Goal: Communication & Community: Ask a question

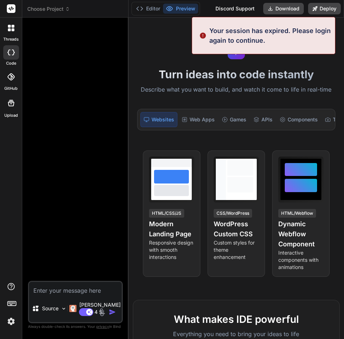
type textarea "x"
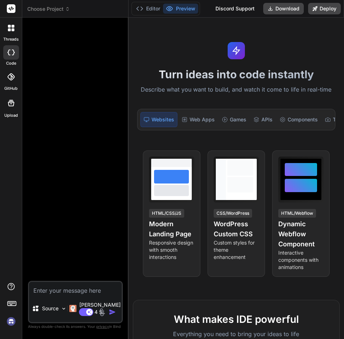
click at [85, 295] on textarea at bounding box center [75, 288] width 93 height 13
type textarea "n"
type textarea "x"
type textarea "ne"
type textarea "x"
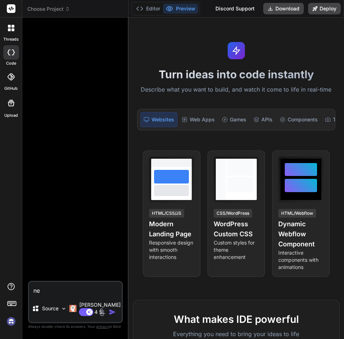
type textarea "n"
type textarea "x"
type textarea "H"
type textarea "x"
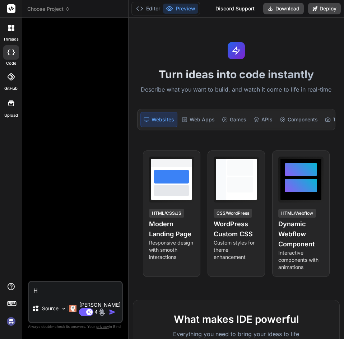
type textarea "Ho"
type textarea "x"
type textarea "Hol"
type textarea "x"
type textarea "Hola"
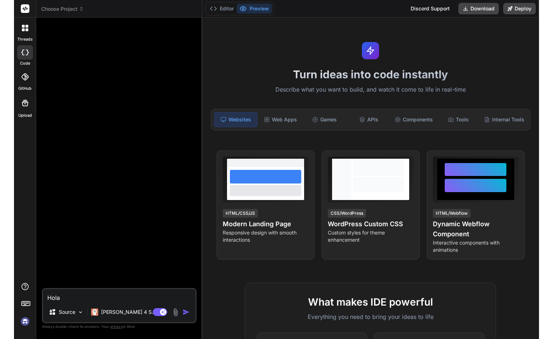
type textarea "x"
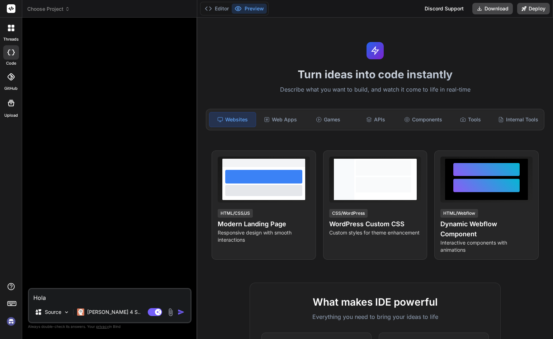
type textarea "Hola"
click at [184, 313] on img "button" at bounding box center [181, 311] width 7 height 7
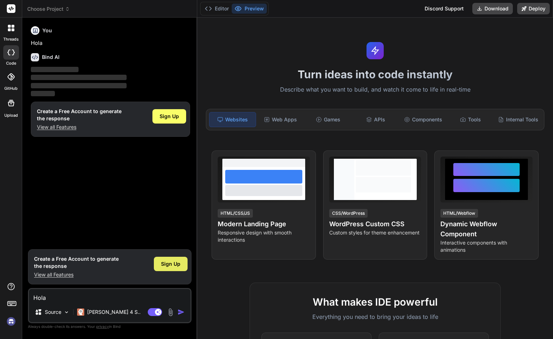
click at [170, 266] on span "Sign Up" at bounding box center [170, 263] width 19 height 7
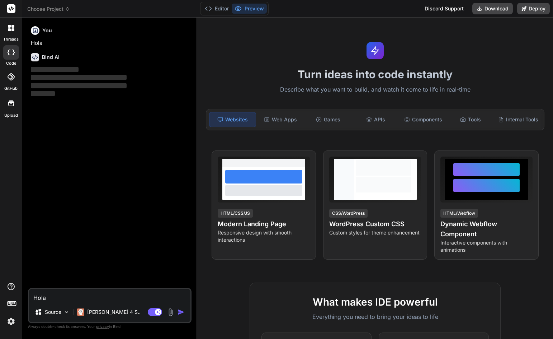
type textarea "x"
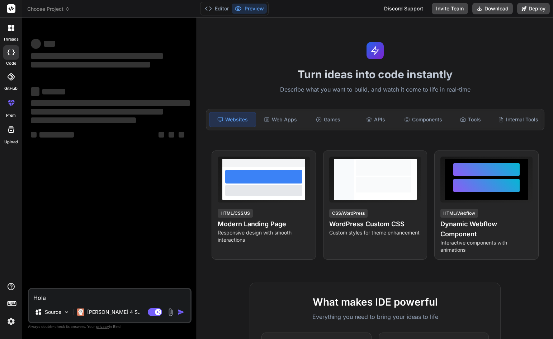
click at [145, 292] on textarea "Hola" at bounding box center [109, 295] width 161 height 13
type textarea "H"
type textarea "x"
type textarea "Ho"
type textarea "x"
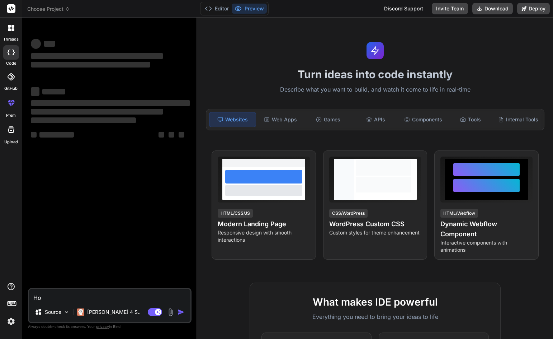
type textarea "Hol"
type textarea "x"
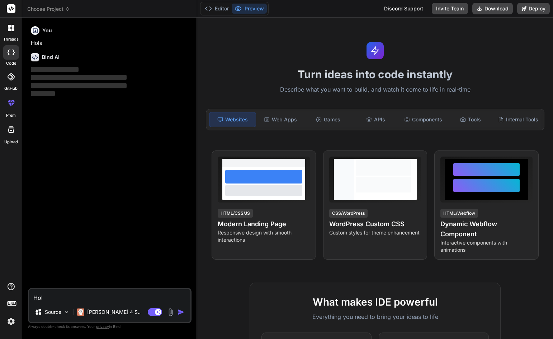
type textarea "Hola"
type textarea "x"
type textarea "Hola"
click at [183, 311] on img "button" at bounding box center [181, 311] width 7 height 7
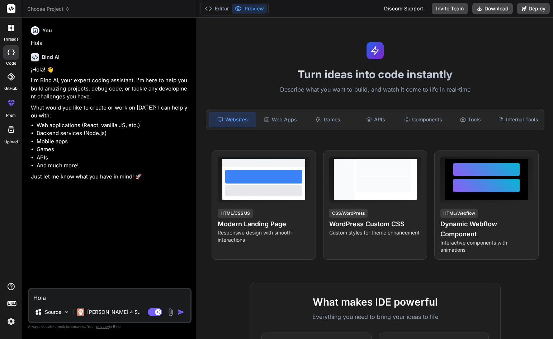
click at [69, 295] on textarea "Hola" at bounding box center [109, 295] width 161 height 13
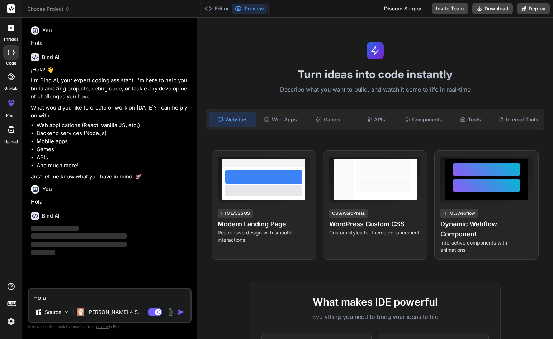
type textarea "x"
type textarea "n"
type textarea "x"
type textarea "ne"
type textarea "x"
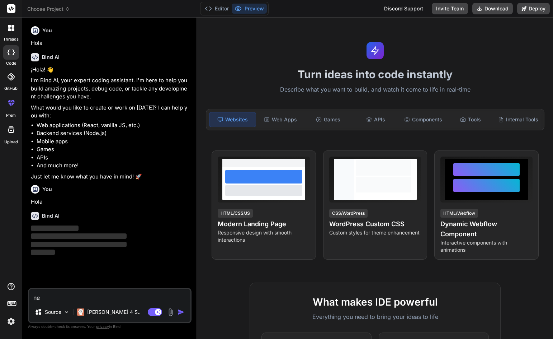
type textarea "nec"
type textarea "x"
type textarea "nece"
type textarea "x"
type textarea "neces"
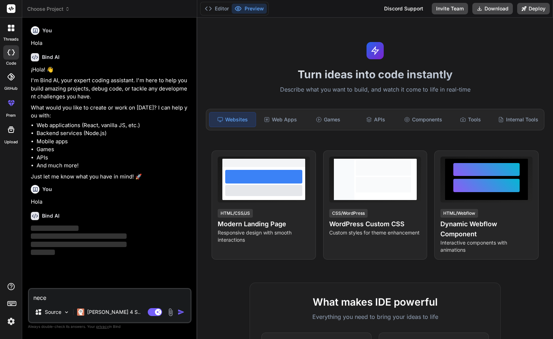
type textarea "x"
type textarea "necesi"
type textarea "x"
type textarea "necesit"
type textarea "x"
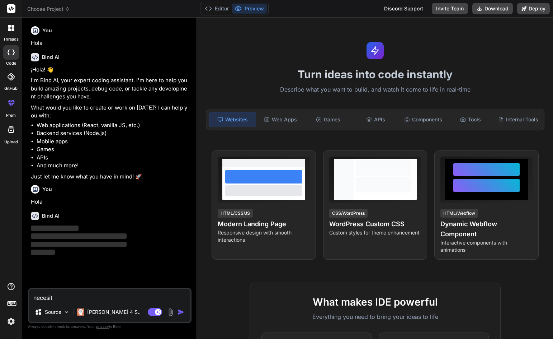
type textarea "necesito"
type textarea "x"
type textarea "necesito"
type textarea "x"
type textarea "necesito e"
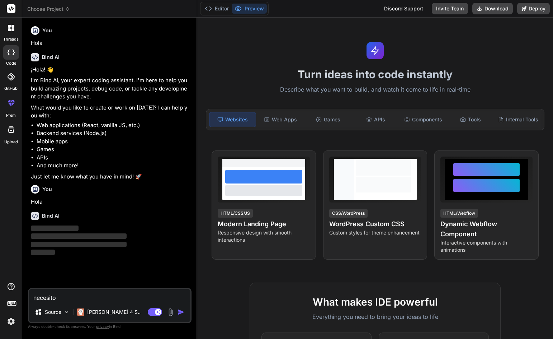
type textarea "x"
type textarea "necesito es"
type textarea "x"
type textarea "necesito est"
type textarea "x"
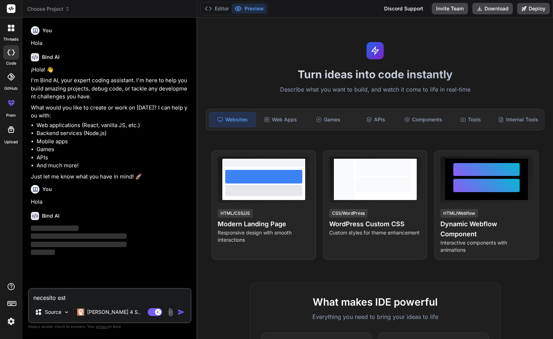
type textarea "necesito este"
type textarea "x"
type textarea "necesito este"
type textarea "x"
type textarea "necesito este c"
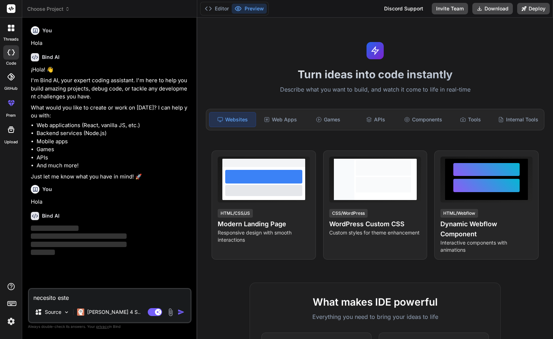
type textarea "x"
type textarea "necesito este co"
type textarea "x"
type textarea "necesito este cod"
type textarea "x"
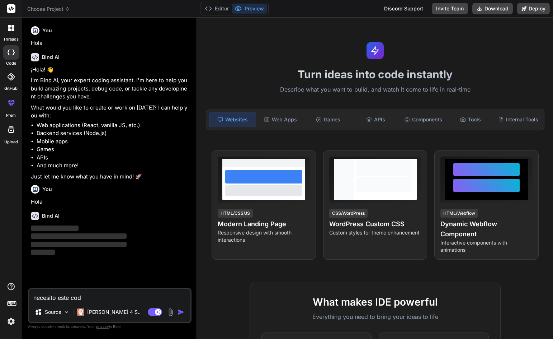
type textarea "necesito este codi"
type textarea "x"
type textarea "necesito este codig"
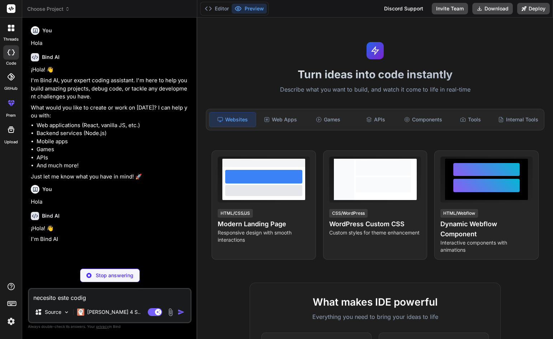
type textarea "x"
type textarea "necesito este codigo"
type textarea "x"
type textarea "necesito este codigo"
type textarea "x"
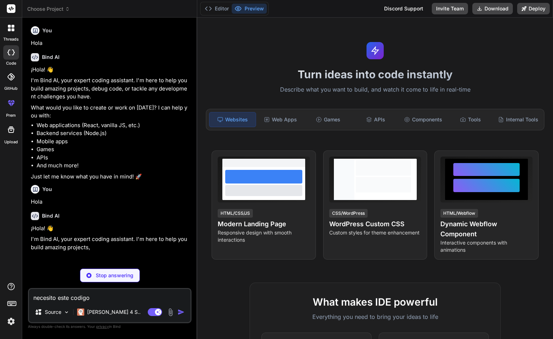
type textarea "necesito este codigo c"
type textarea "x"
type textarea "necesito este codigo co"
type textarea "x"
type textarea "necesito este codigo con"
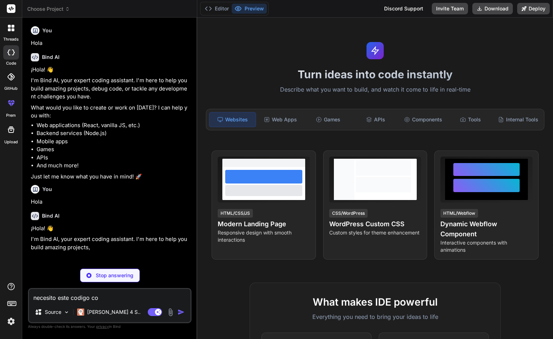
type textarea "x"
type textarea "necesito este codigo con"
type textarea "x"
type textarea "necesito este codigo con 3"
type textarea "x"
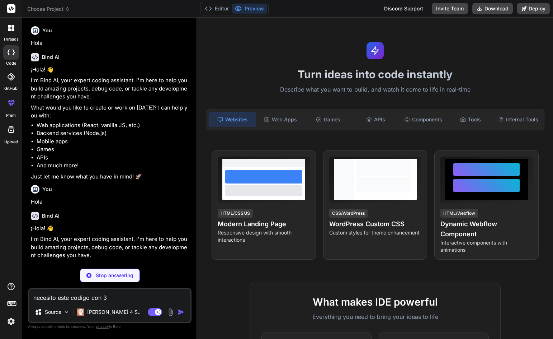
type textarea "necesito este codigo con 3"
type textarea "x"
type textarea "necesito este codigo con 3 s"
type textarea "x"
type textarea "necesito este codigo con 3 se"
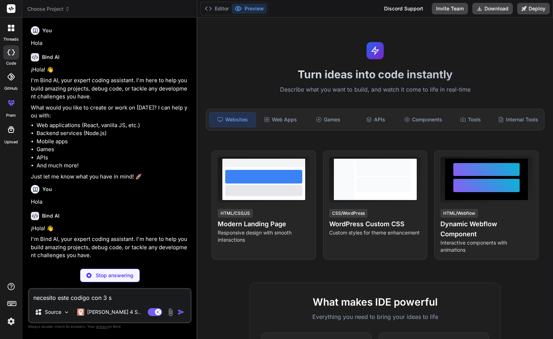
type textarea "x"
type textarea "necesito este codigo con 3 sec"
type textarea "x"
type textarea "necesito este codigo con 3 secc"
type textarea "x"
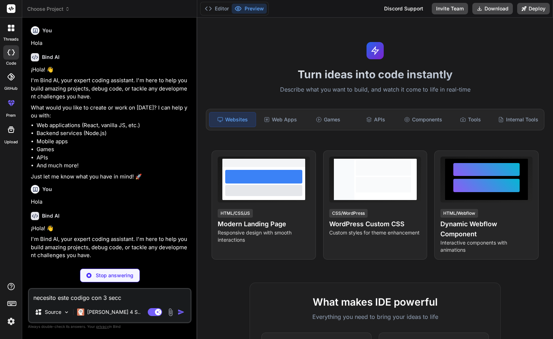
type textarea "necesito este codigo con 3 secci"
type textarea "x"
type textarea "necesito este codigo con 3 seccio"
type textarea "x"
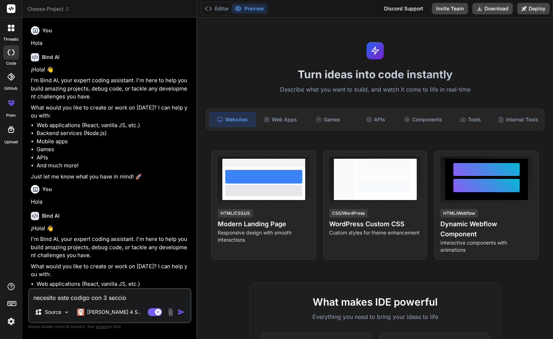
type textarea "necesito este codigo con 3 seccion"
type textarea "x"
type textarea "necesito este codigo con 3 seccione"
type textarea "x"
type textarea "necesito este codigo con 3 secciones"
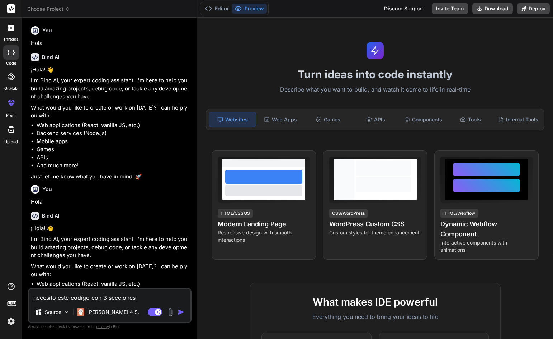
type textarea "x"
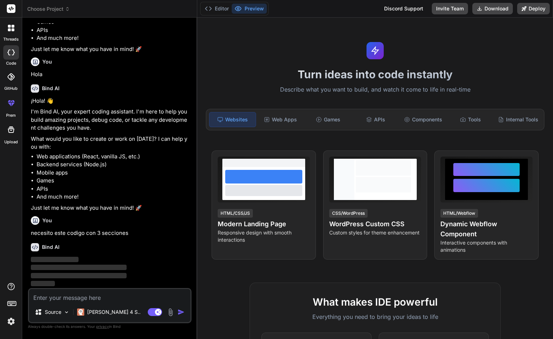
scroll to position [127, 0]
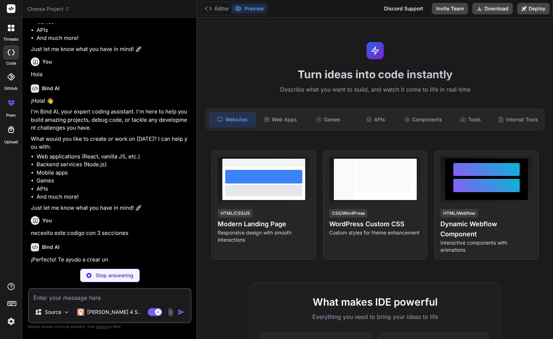
type textarea "x"
paste textarea "<link rel="preconnect" href="[URL][DOMAIN_NAME]"> <link rel="preconnect" href="…"
type textarea "<link rel="preconnect" href="[URL][DOMAIN_NAME]"> <link rel="preconnect" href="…"
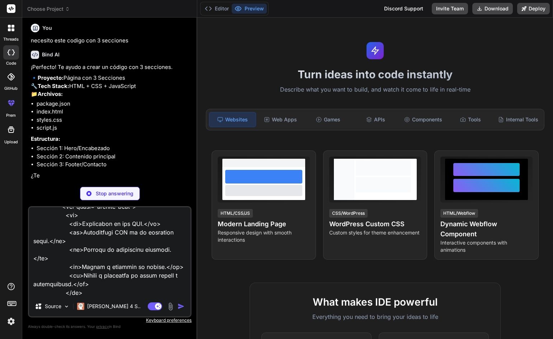
scroll to position [336, 0]
type textarea "x"
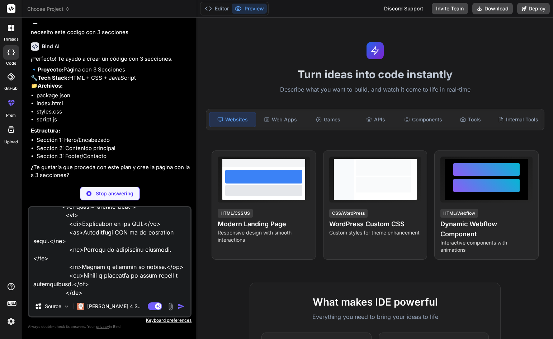
type textarea "<link rel="preconnect" href="[URL][DOMAIN_NAME]"> <link rel="preconnect" href="…"
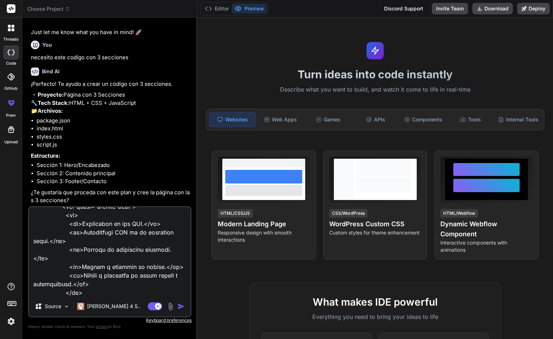
click at [183, 306] on img "button" at bounding box center [181, 305] width 7 height 7
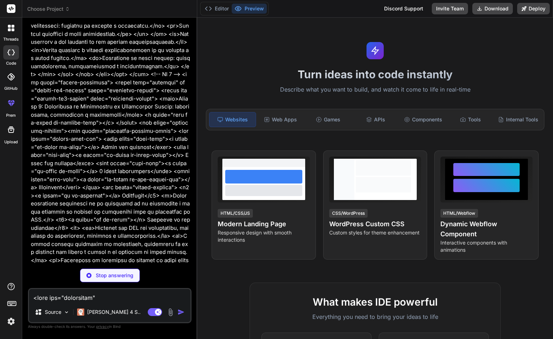
scroll to position [4926, 0]
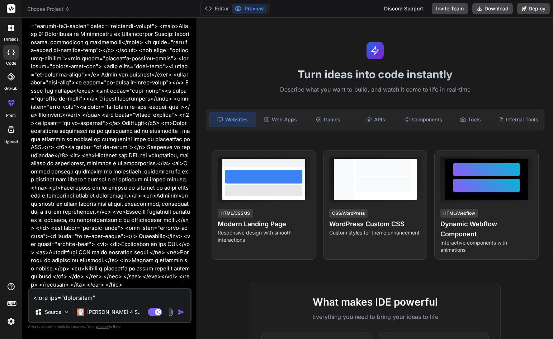
type textarea "x"
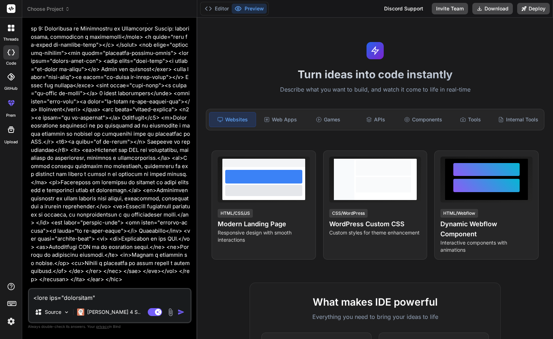
scroll to position [4958, 0]
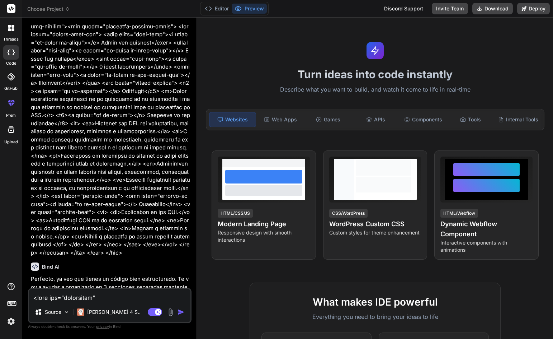
click at [85, 301] on textarea at bounding box center [109, 295] width 161 height 13
type textarea "D"
type textarea "x"
type textarea "De"
type textarea "x"
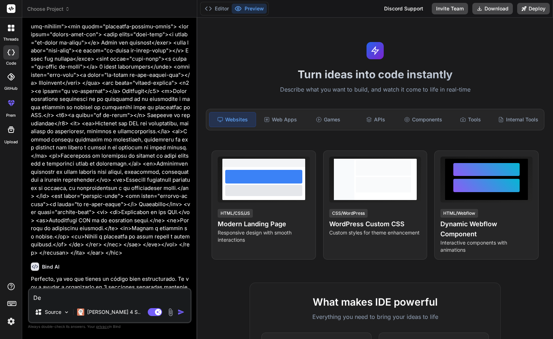
type textarea "Deb"
type textarea "x"
type textarea "Debe"
type textarea "x"
type textarea "Debe"
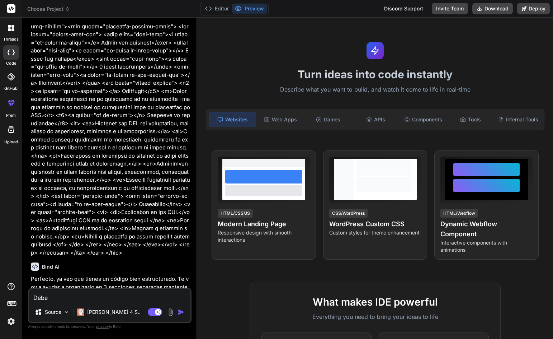
type textarea "x"
type textarea "Debe d"
type textarea "x"
type textarea "Debe de"
type textarea "x"
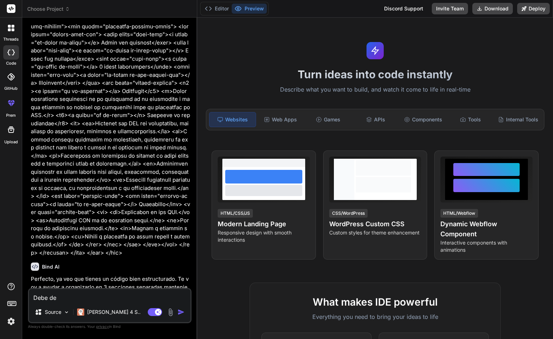
type textarea "Debe dec"
type textarea "x"
type textarea "Debe deci"
type textarea "x"
type textarea "Debe decir"
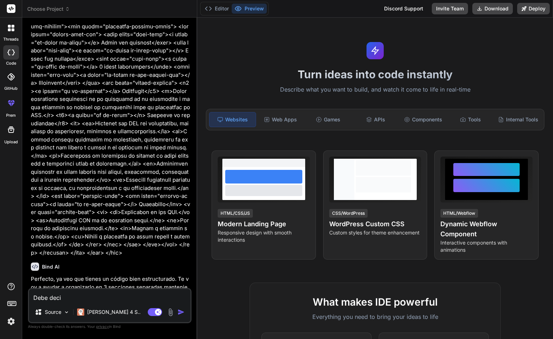
type textarea "x"
type textarea "Debe decir"
type textarea "x"
type textarea "Debe decir t"
type textarea "x"
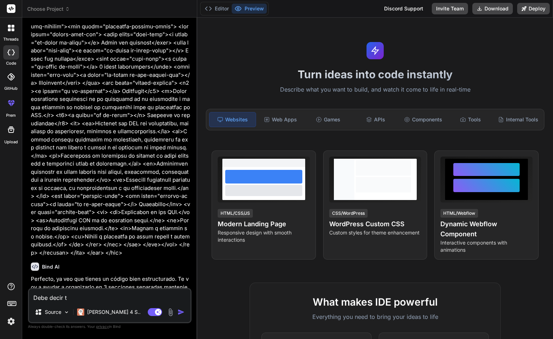
type textarea "Debe decir ta"
type textarea "x"
type textarea "Debe decir tal"
type textarea "x"
type textarea "Debe decir tall"
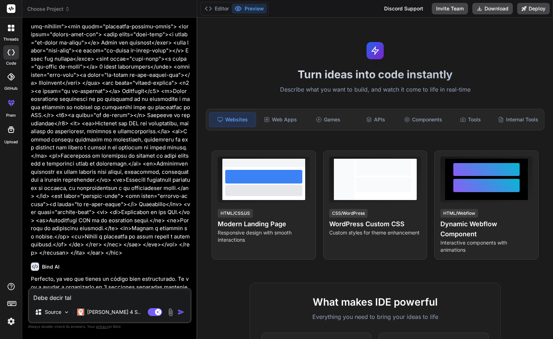
type textarea "x"
type textarea "Debe decir talle"
type textarea "x"
type textarea "Debe decir taller"
type textarea "x"
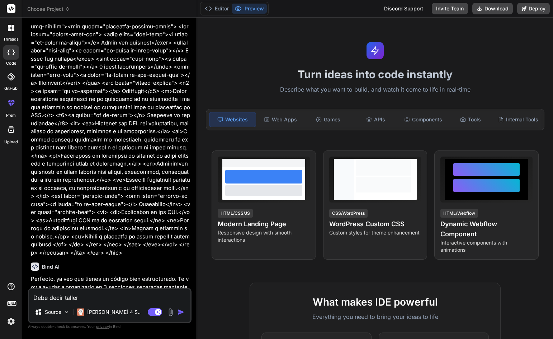
type textarea "Debe decir tallere"
type textarea "x"
type textarea "Debe decir talleres"
type textarea "x"
type textarea "Debe decir talleres"
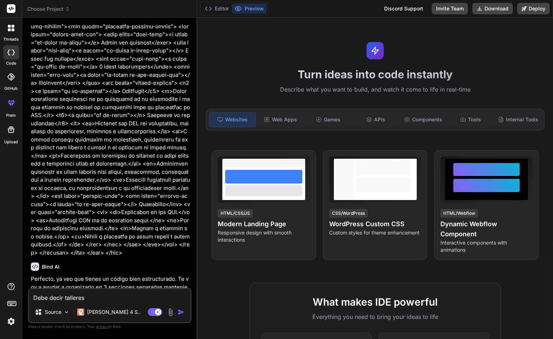
type textarea "x"
type textarea "Debe decir talleres d"
type textarea "x"
type textarea "Debe decir talleres de"
type textarea "x"
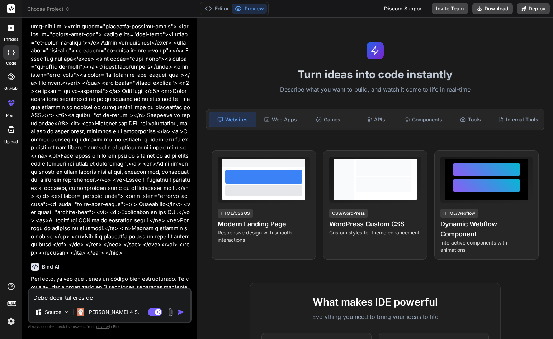
type textarea "Debe decir talleres dep"
type textarea "x"
type textarea "Debe decir talleres depo"
type textarea "x"
type textarea "Debe decir talleres depor"
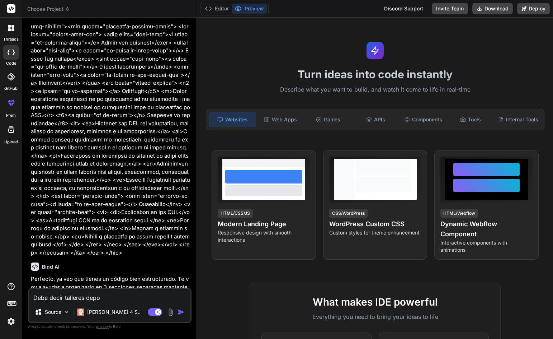
type textarea "x"
type textarea "Debe decir talleres deport"
type textarea "x"
type textarea "Debe decir talleres deporti"
type textarea "x"
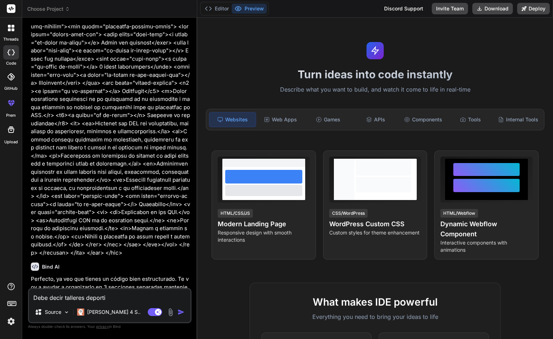
type textarea "Debe decir talleres deportiv"
type textarea "x"
type textarea "Debe decir talleres deportivo"
type textarea "x"
type textarea "Debe decir talleres deportivos"
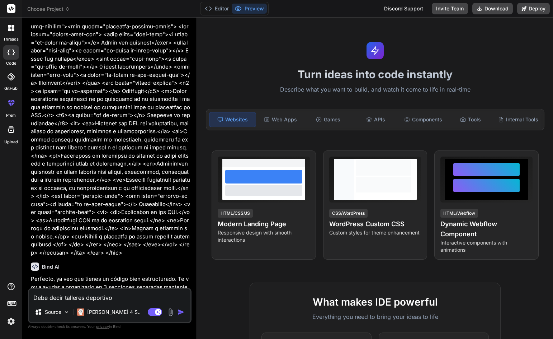
type textarea "x"
type textarea "Debe decir talleres deportivos,"
type textarea "x"
type textarea "Debe decir talleres deportivos,"
type textarea "x"
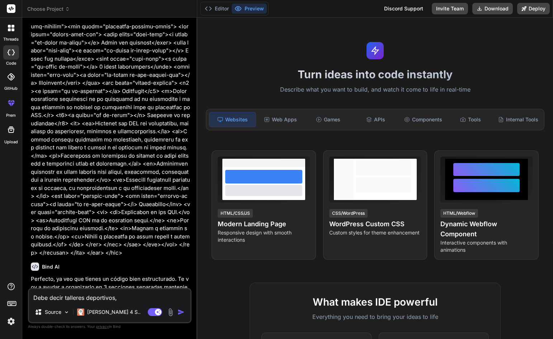
type textarea "Debe decir talleres deportivos, t"
type textarea "x"
type textarea "Debe decir talleres deportivos, ta"
type textarea "x"
type textarea "Debe decir talleres deportivos, tal"
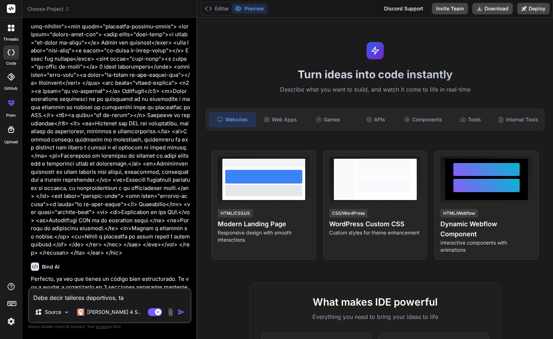
type textarea "x"
type textarea "Debe decir talleres deportivos, tall"
type textarea "x"
type textarea "Debe decir talleres deportivos, talle"
type textarea "x"
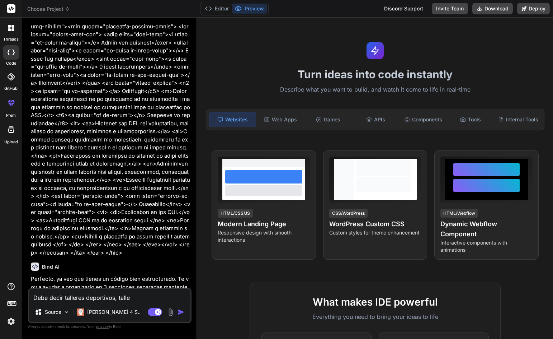
type textarea "Debe decir talleres deportivos, taller"
type textarea "x"
type textarea "Debe decir talleres deportivos, tallere"
type textarea "x"
type textarea "Debe decir talleres deportivos, talleres"
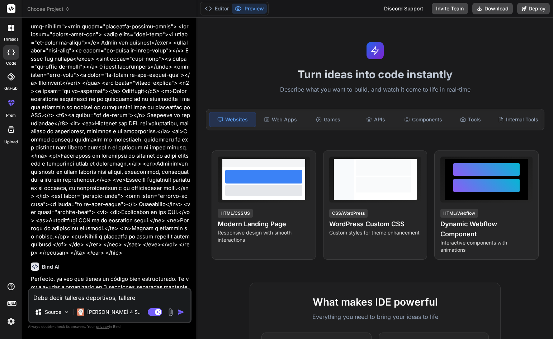
type textarea "x"
type textarea "Debe decir talleres deportivos, talleres"
type textarea "x"
type textarea "Debe decir talleres deportivos, talleres r"
type textarea "x"
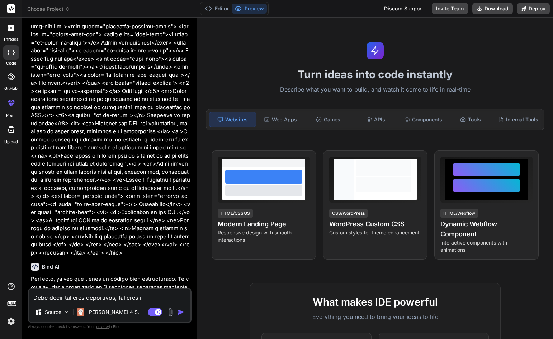
type textarea "Debe decir talleres deportivos, talleres re"
type textarea "x"
type textarea "Debe decir talleres deportivos, talleres rec"
type textarea "x"
type textarea "Debe decir talleres deportivos, talleres recr"
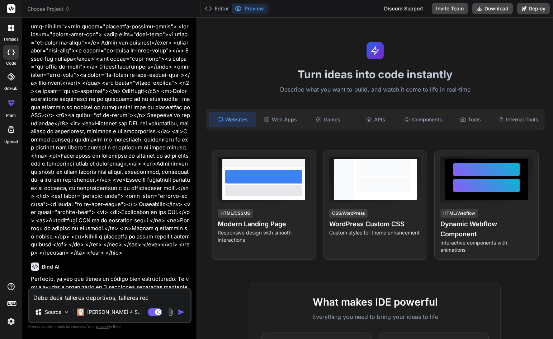
type textarea "x"
type textarea "Debe decir talleres deportivos, talleres recre"
type textarea "x"
type textarea "Debe decir talleres deportivos, talleres recrea"
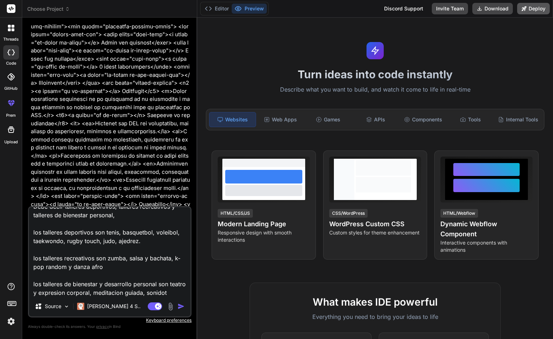
scroll to position [18, 0]
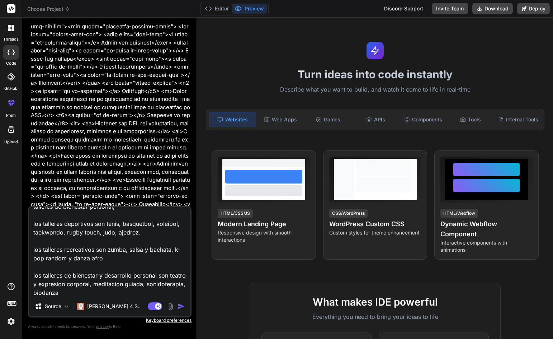
click at [183, 305] on img "button" at bounding box center [181, 305] width 7 height 7
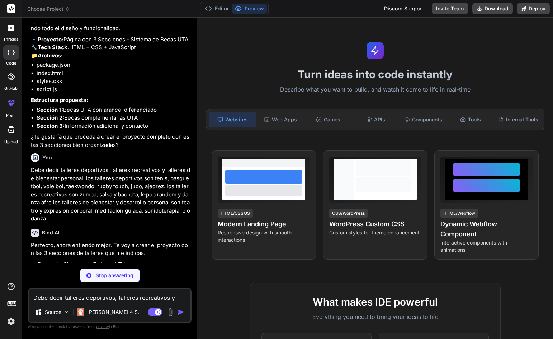
scroll to position [5231, 0]
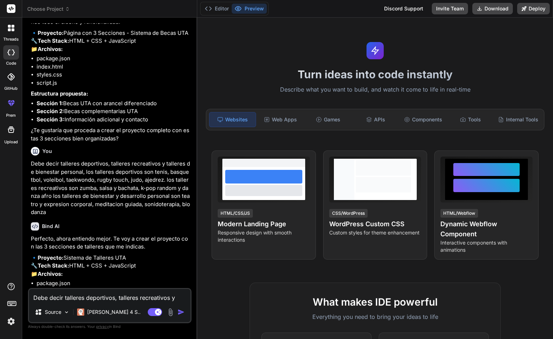
click at [116, 291] on textarea "Debe decir talleres deportivos, talleres recreativos y talleres de bienestar pe…" at bounding box center [109, 295] width 161 height 13
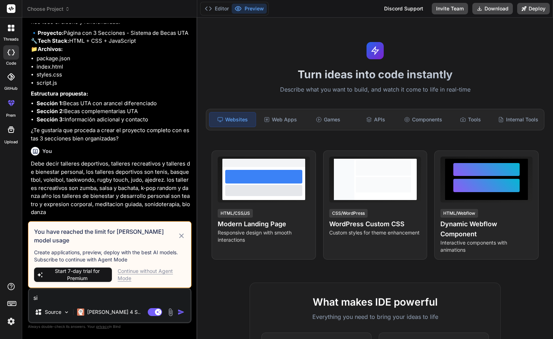
click at [127, 269] on div "Continue without Agent Mode" at bounding box center [152, 274] width 68 height 14
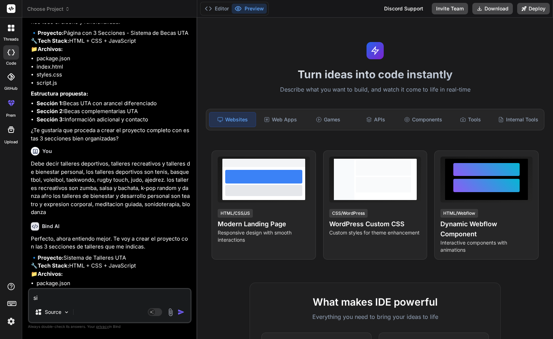
click at [181, 314] on img "button" at bounding box center [181, 311] width 7 height 7
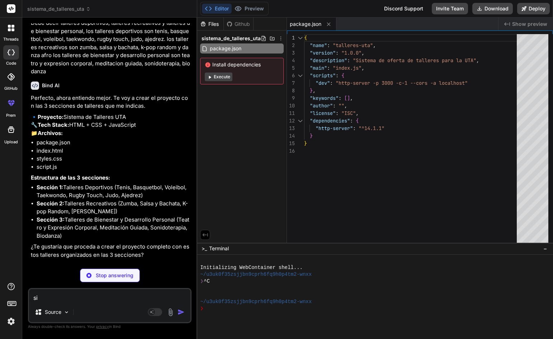
scroll to position [5401, 0]
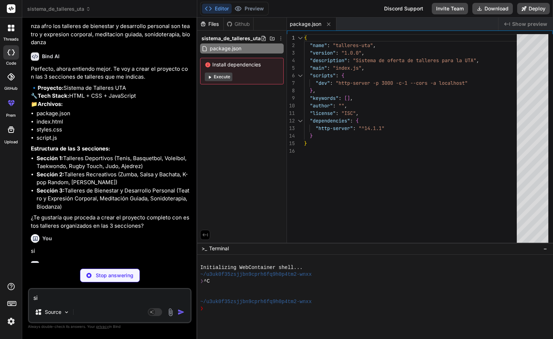
click at [82, 301] on textarea "si" at bounding box center [109, 295] width 161 height 13
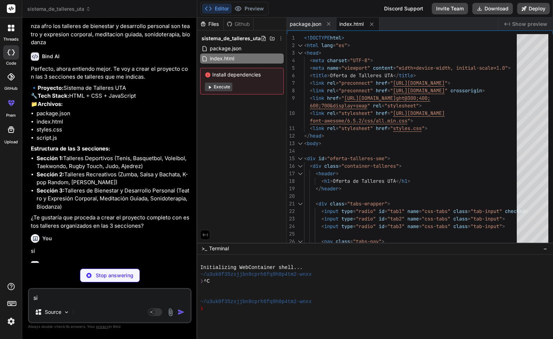
click at [343, 22] on span "Show preview" at bounding box center [529, 23] width 35 height 7
click at [343, 24] on span "Show preview" at bounding box center [529, 23] width 35 height 7
click at [311, 18] on div "package.json" at bounding box center [312, 24] width 50 height 13
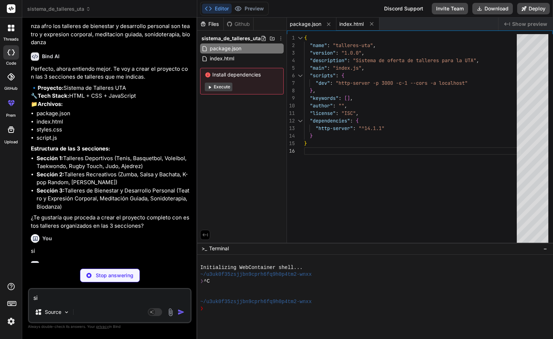
click at [343, 23] on span "index.html" at bounding box center [351, 23] width 24 height 7
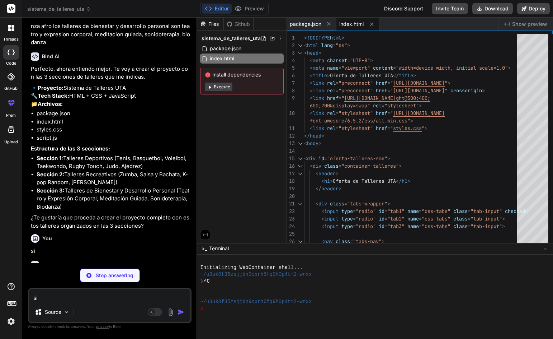
click at [343, 22] on span "Show preview" at bounding box center [529, 23] width 35 height 7
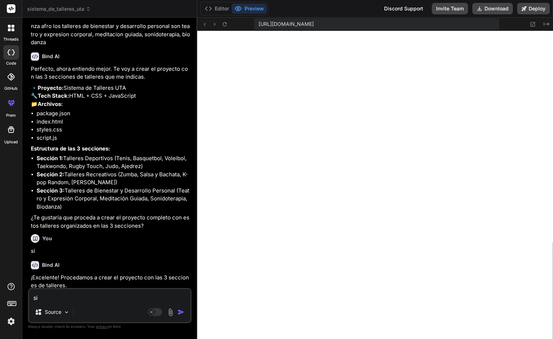
scroll to position [341, 0]
click at [211, 11] on icon at bounding box center [208, 8] width 7 height 7
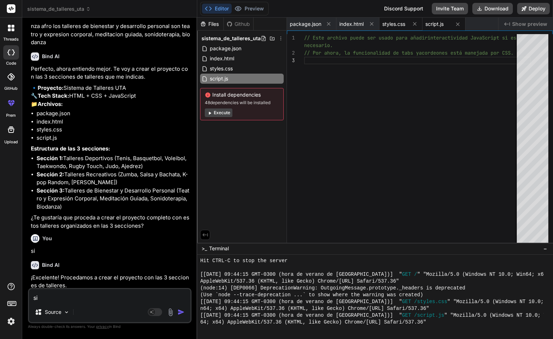
click at [343, 22] on span "styles.css" at bounding box center [393, 23] width 23 height 7
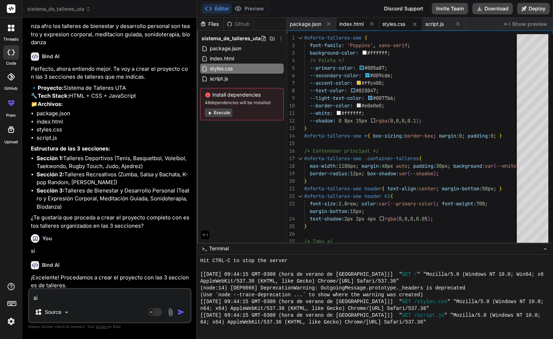
click at [343, 26] on span "index.html" at bounding box center [351, 23] width 24 height 7
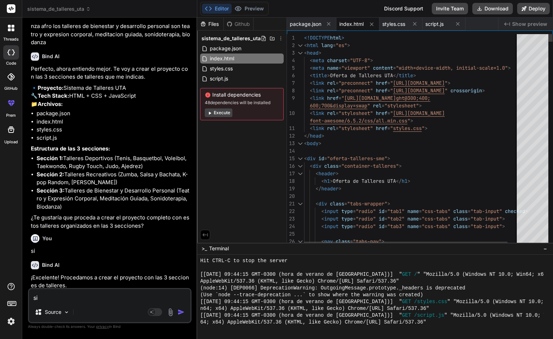
scroll to position [0, 0]
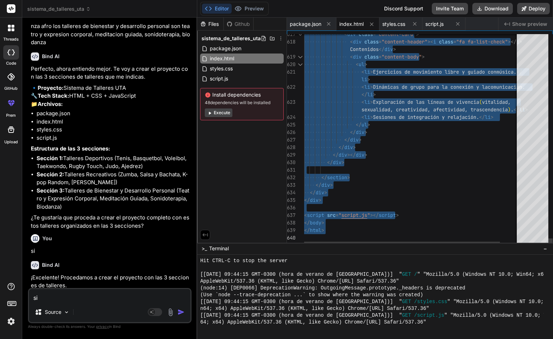
drag, startPoint x: 305, startPoint y: 36, endPoint x: 414, endPoint y: 310, distance: 294.9
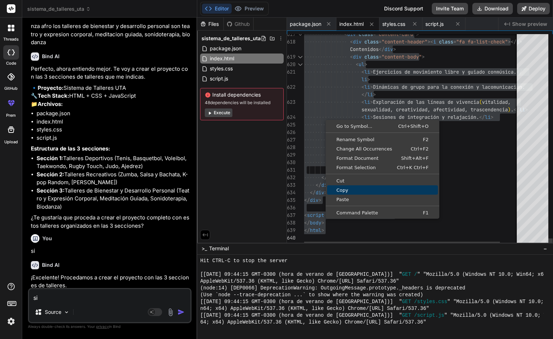
click at [343, 190] on span "Copy" at bounding box center [382, 190] width 111 height 5
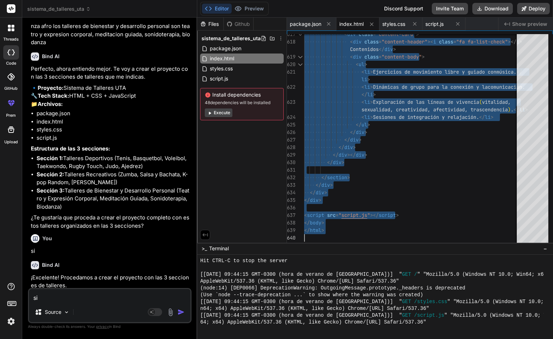
scroll to position [5488, 0]
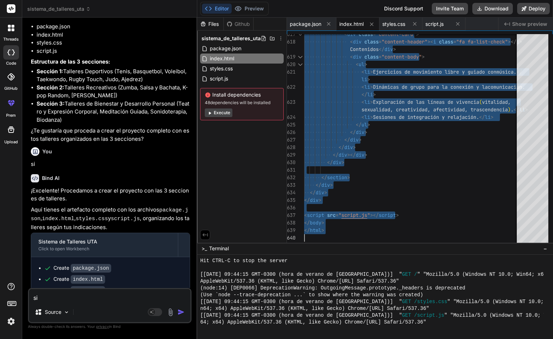
click at [116, 295] on textarea "si" at bounding box center [109, 295] width 161 height 13
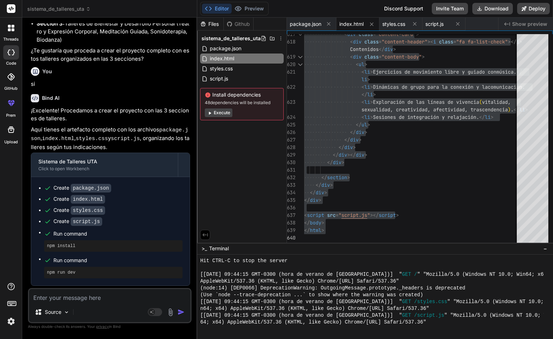
scroll to position [5570, 0]
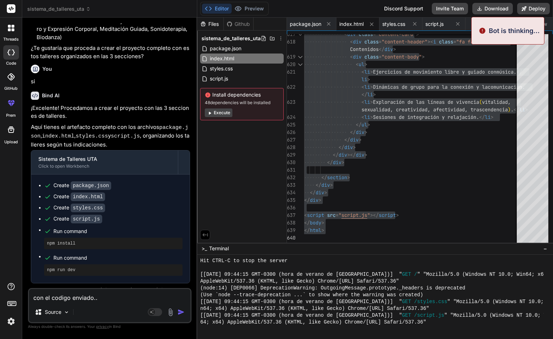
click at [180, 310] on img "button" at bounding box center [181, 311] width 7 height 7
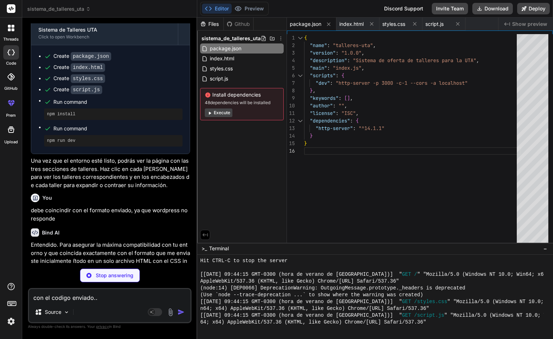
scroll to position [5709, 0]
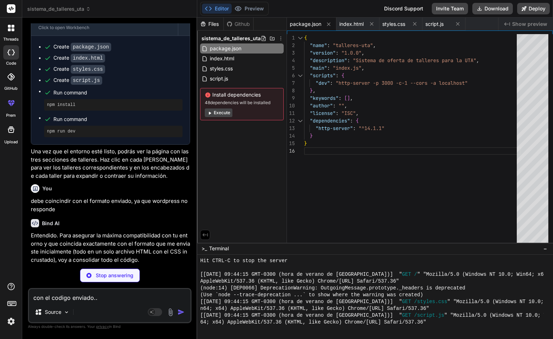
drag, startPoint x: 112, startPoint y: 298, endPoint x: 27, endPoint y: 294, distance: 84.8
click at [27, 294] on div "Bind AI Web Search Created with Pixso. Code Generator You Hola Bind AI ¡Hola! 👋…" at bounding box center [109, 178] width 175 height 321
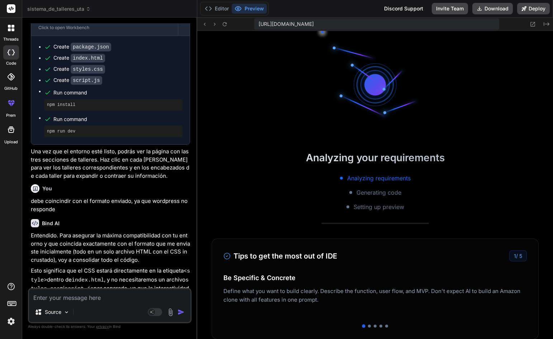
scroll to position [716, 0]
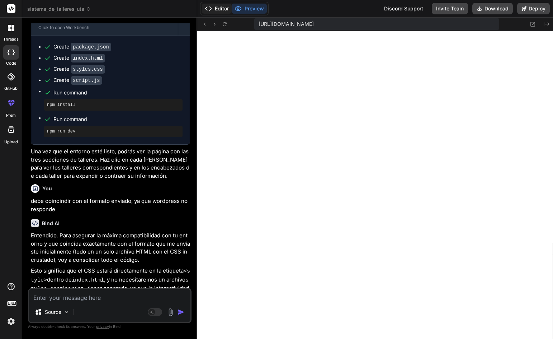
click at [220, 4] on button "Editor" at bounding box center [217, 9] width 30 height 10
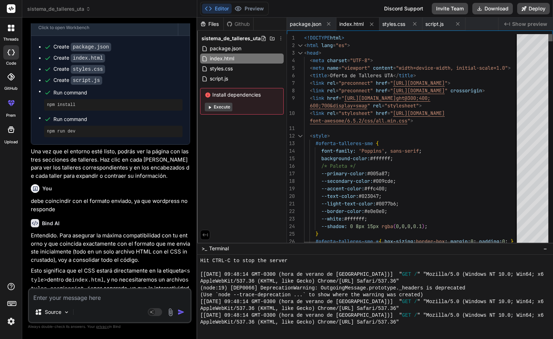
click at [343, 34] on div at bounding box center [551, 37] width 4 height 7
click at [105, 297] on textarea at bounding box center [109, 295] width 161 height 13
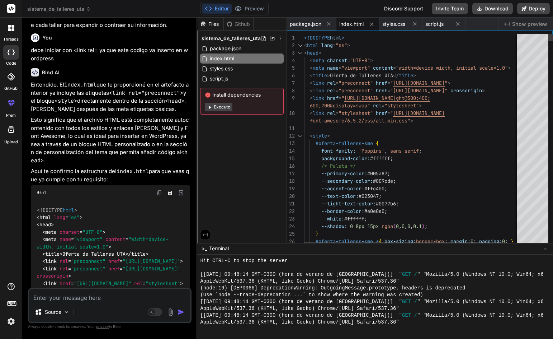
scroll to position [0, 0]
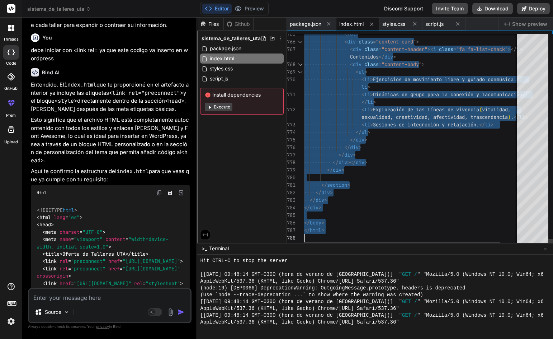
drag, startPoint x: 308, startPoint y: 81, endPoint x: 455, endPoint y: 334, distance: 292.6
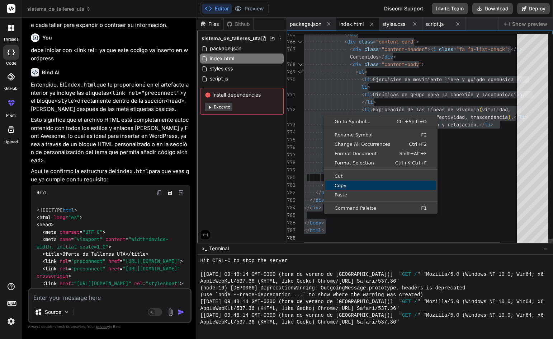
click at [343, 183] on span "Copy" at bounding box center [380, 185] width 111 height 5
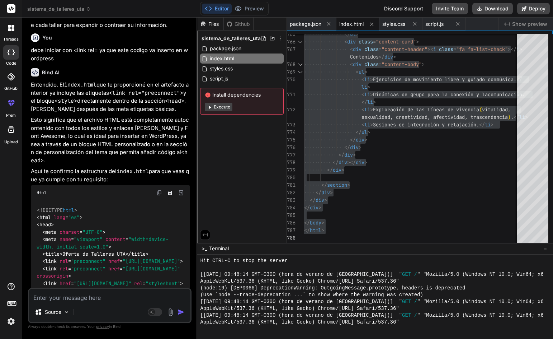
click at [77, 299] on textarea at bounding box center [109, 295] width 161 height 13
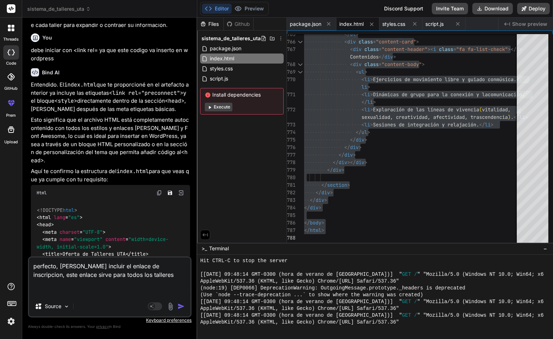
paste textarea "[URL][DOMAIN_NAME]"
click at [179, 306] on img "button" at bounding box center [181, 305] width 7 height 7
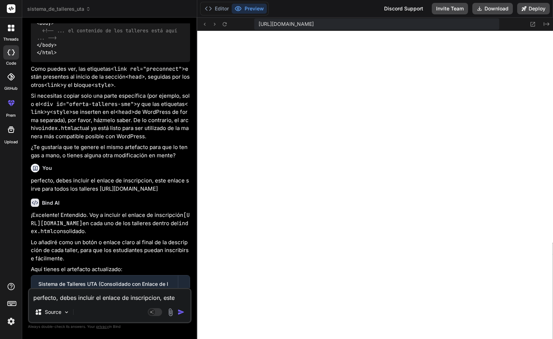
scroll to position [1091, 0]
click at [211, 10] on icon at bounding box center [208, 8] width 7 height 7
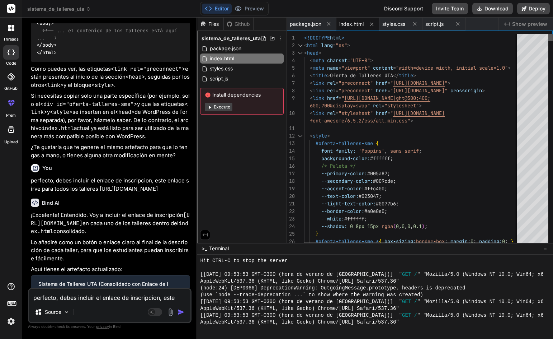
click at [343, 34] on div at bounding box center [551, 37] width 4 height 7
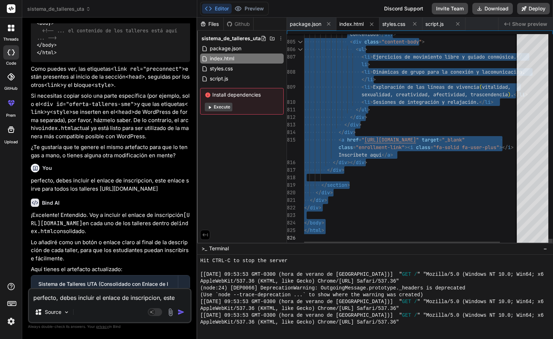
drag, startPoint x: 308, startPoint y: 81, endPoint x: 522, endPoint y: 330, distance: 328.0
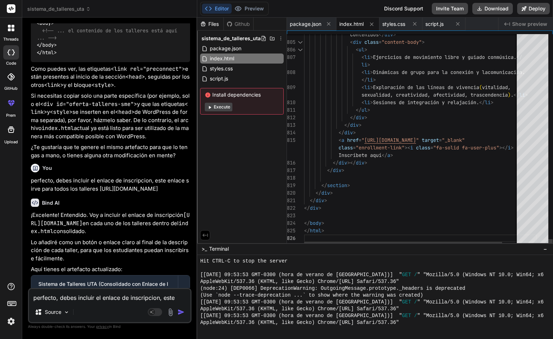
drag, startPoint x: 443, startPoint y: 241, endPoint x: 404, endPoint y: 243, distance: 38.8
drag, startPoint x: 379, startPoint y: 235, endPoint x: 458, endPoint y: 228, distance: 80.0
click at [214, 60] on span "index.html" at bounding box center [222, 58] width 26 height 9
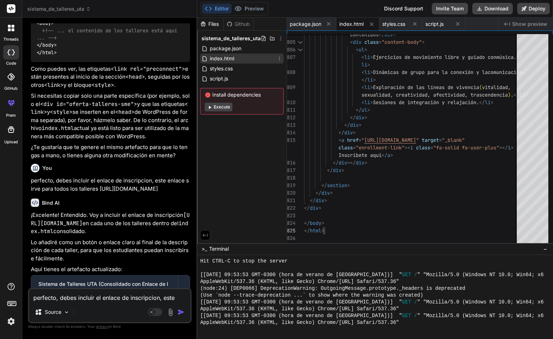
click at [278, 57] on icon at bounding box center [280, 59] width 6 height 6
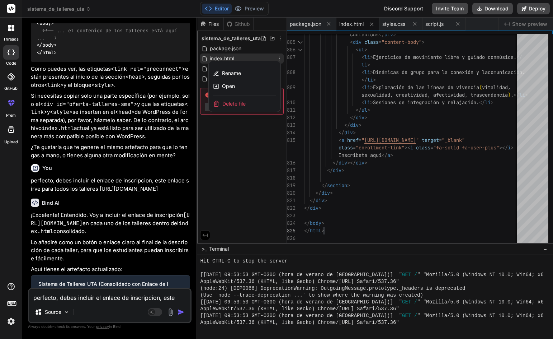
click at [255, 60] on div at bounding box center [375, 178] width 356 height 321
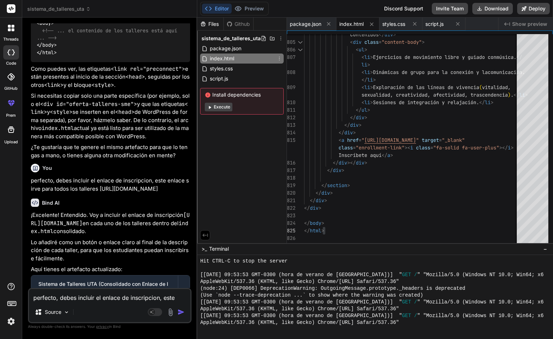
drag, startPoint x: 228, startPoint y: 58, endPoint x: 448, endPoint y: 188, distance: 255.3
click at [343, 23] on span "index.html" at bounding box center [351, 23] width 24 height 7
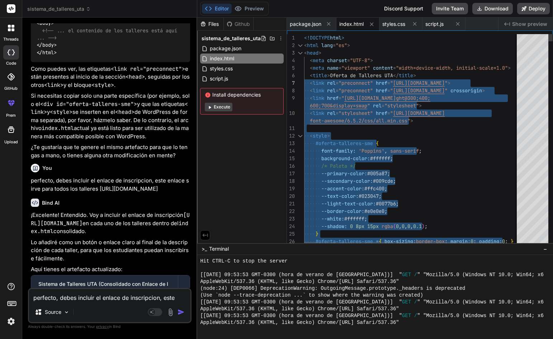
drag, startPoint x: 324, startPoint y: 208, endPoint x: 297, endPoint y: 81, distance: 129.6
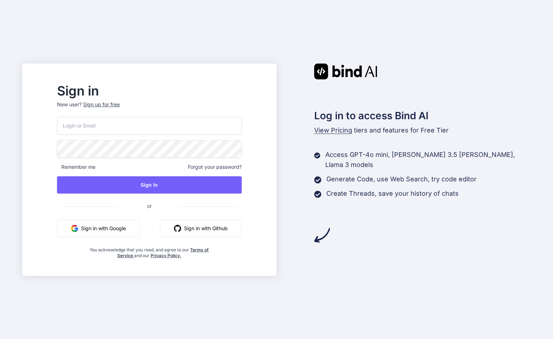
click at [116, 229] on button "Sign in with Google" at bounding box center [98, 228] width 83 height 17
